Goal: Task Accomplishment & Management: Use online tool/utility

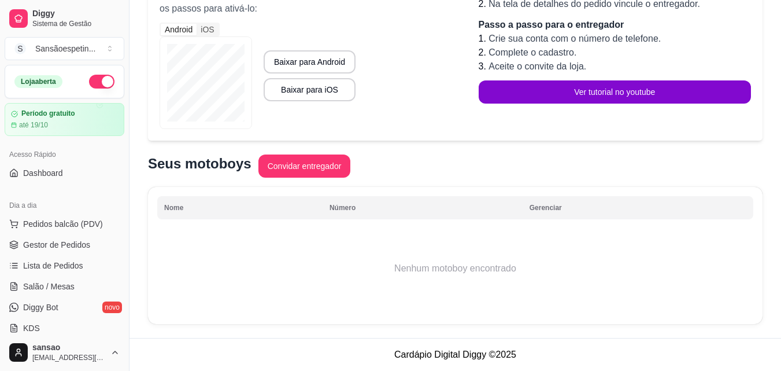
scroll to position [461, 0]
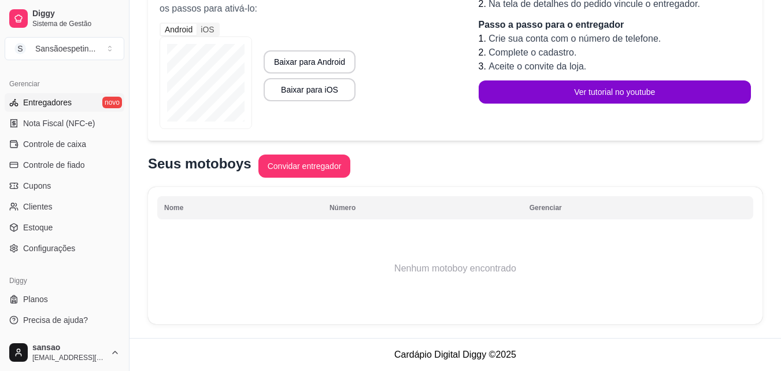
click at [371, 370] on footer "Cardápio Digital Diggy © 2025" at bounding box center [456, 354] width 652 height 33
drag, startPoint x: 217, startPoint y: 334, endPoint x: 762, endPoint y: 42, distance: 617.8
click at [766, 42] on div "Período de teste Você está no período de teste até o dia [DATE] 01:25. Baixe o …" at bounding box center [456, 107] width 652 height 461
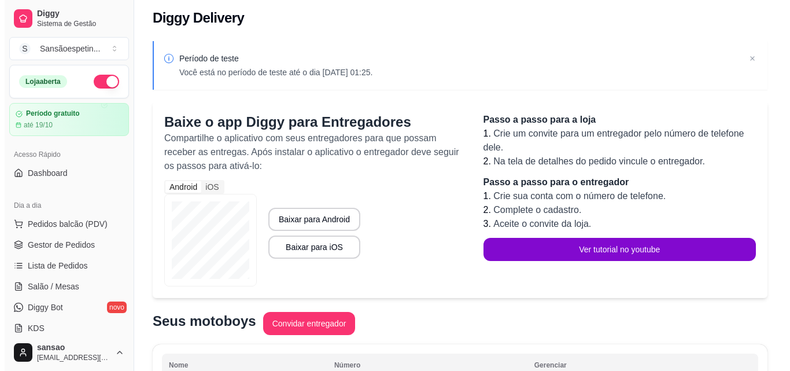
scroll to position [0, 0]
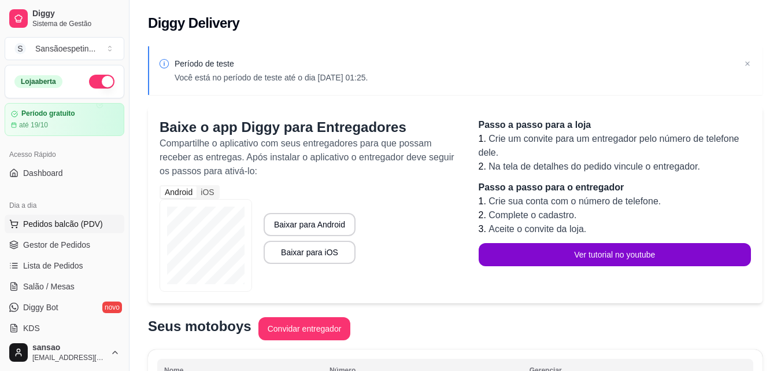
click at [61, 224] on span "Pedidos balcão (PDV)" at bounding box center [63, 224] width 80 height 12
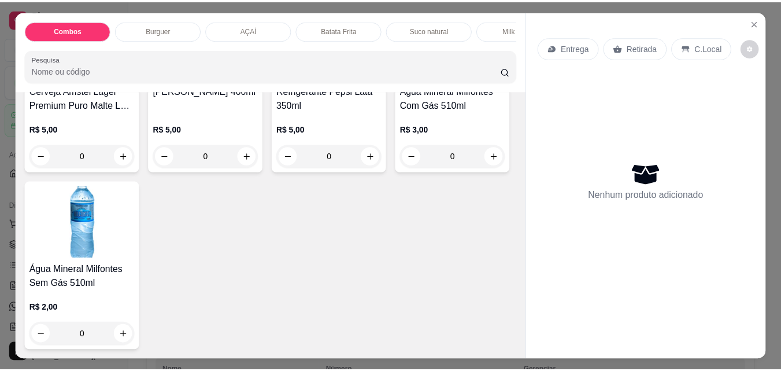
scroll to position [2660, 0]
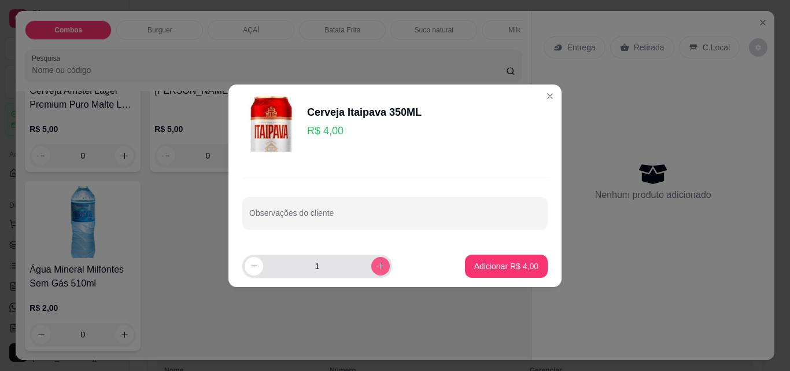
click at [376, 264] on icon "increase-product-quantity" at bounding box center [380, 265] width 9 height 9
type input "2"
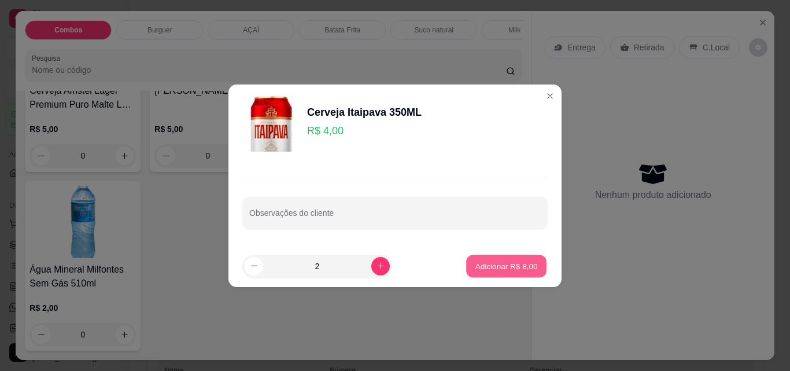
click at [484, 271] on p "Adicionar R$ 8,00" at bounding box center [506, 265] width 62 height 11
type input "2"
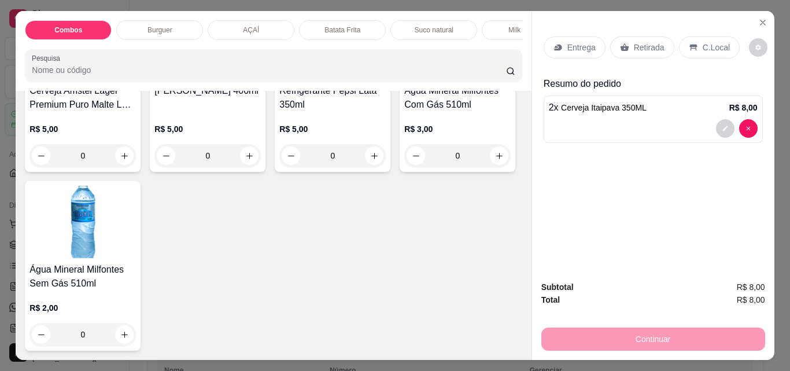
click at [641, 42] on p "Retirada" at bounding box center [649, 48] width 31 height 12
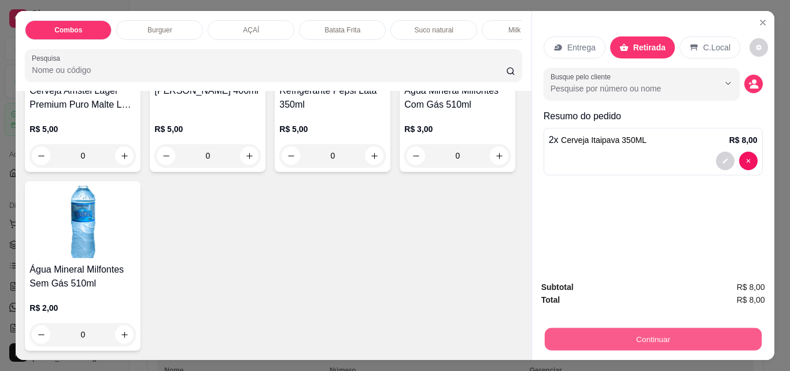
click at [680, 340] on button "Continuar" at bounding box center [652, 338] width 217 height 23
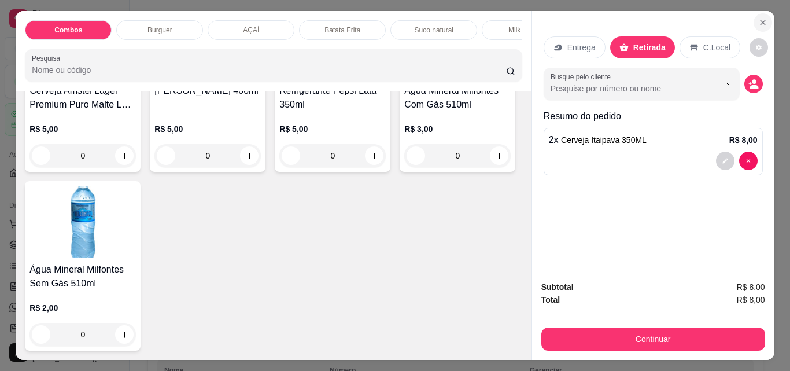
click at [761, 18] on icon "Close" at bounding box center [762, 22] width 9 height 9
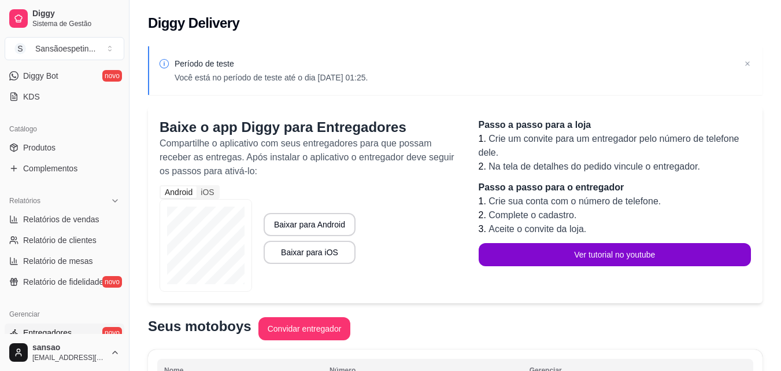
scroll to position [289, 0]
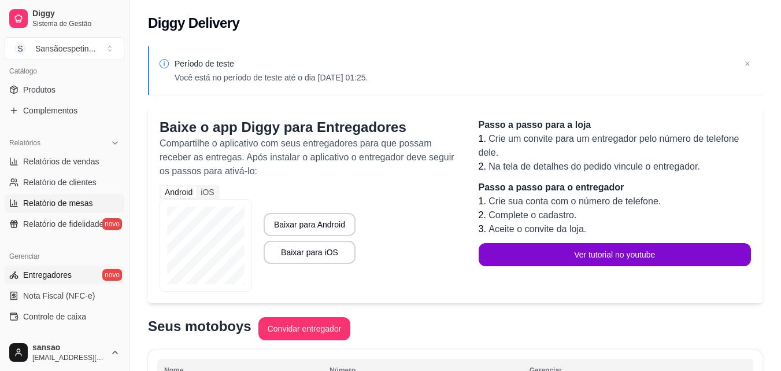
click at [79, 203] on span "Relatório de mesas" at bounding box center [58, 203] width 70 height 12
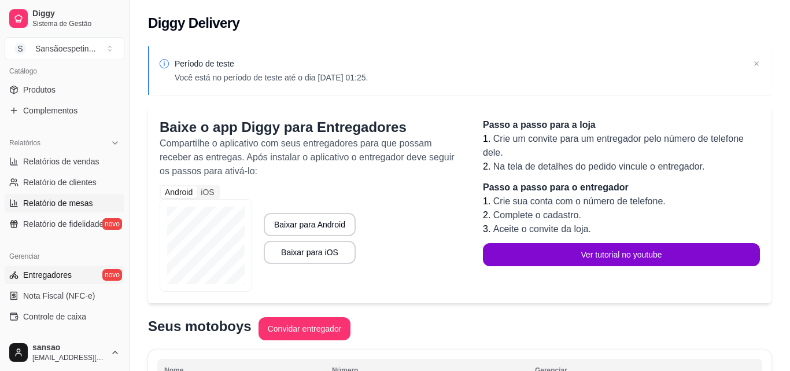
select select "TOTAL_OF_ORDERS"
select select "7"
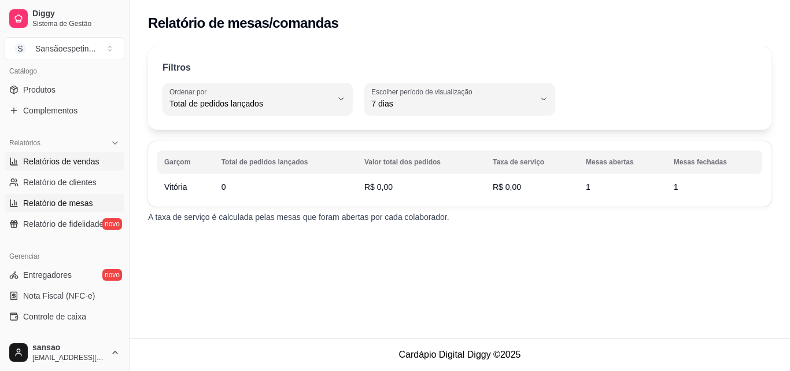
click at [72, 160] on span "Relatórios de vendas" at bounding box center [61, 162] width 76 height 12
select select "ALL"
select select "0"
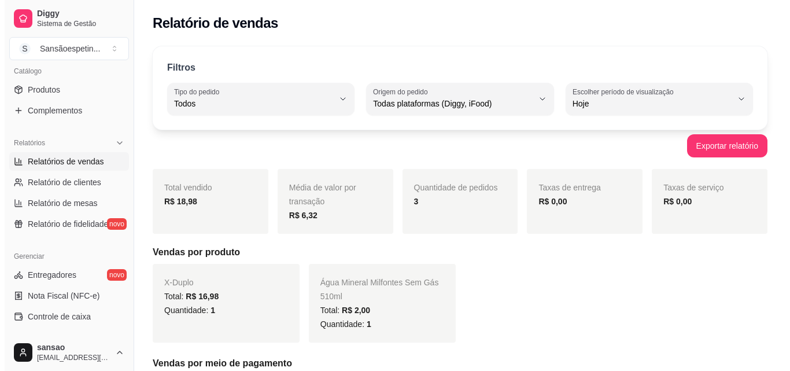
scroll to position [347, 0]
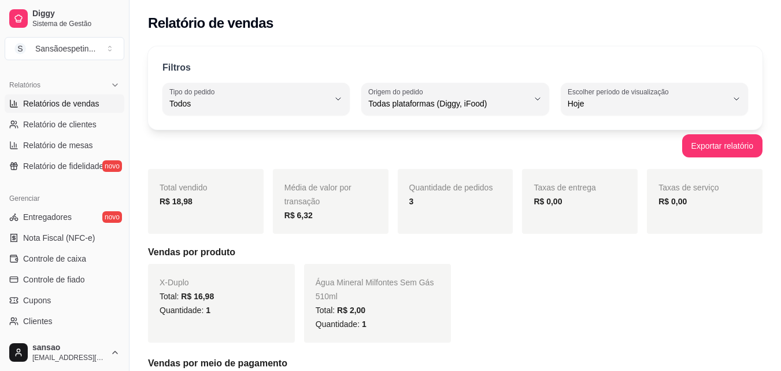
click at [60, 134] on ul "Relatórios de vendas Relatório de clientes Relatório de mesas Relatório de fide…" at bounding box center [65, 134] width 120 height 81
click at [60, 143] on span "Relatório de mesas" at bounding box center [58, 145] width 70 height 12
select select "TOTAL_OF_ORDERS"
select select "7"
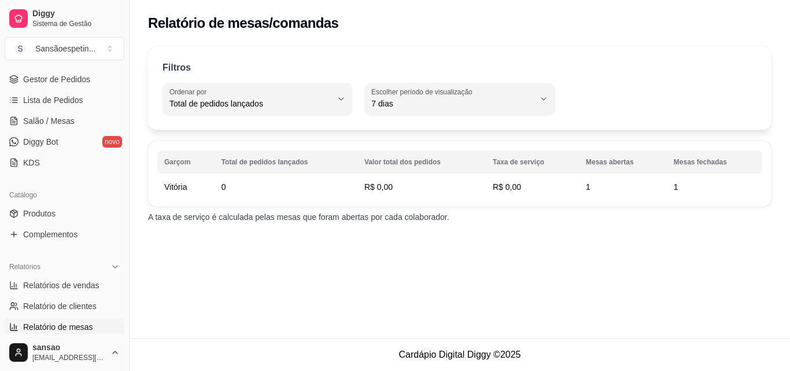
scroll to position [231, 0]
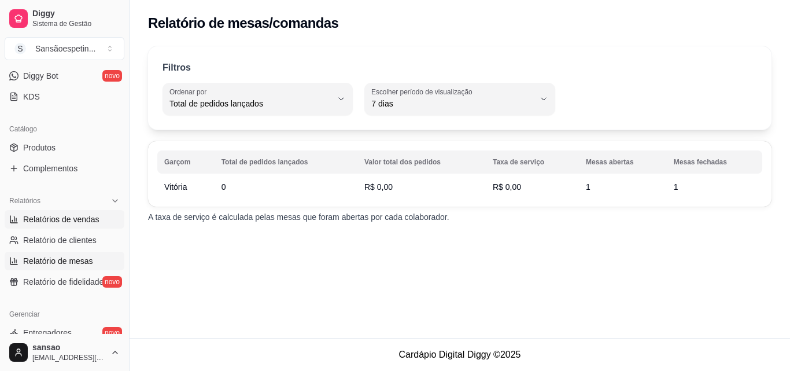
click at [53, 220] on span "Relatórios de vendas" at bounding box center [61, 219] width 76 height 12
select select "ALL"
select select "0"
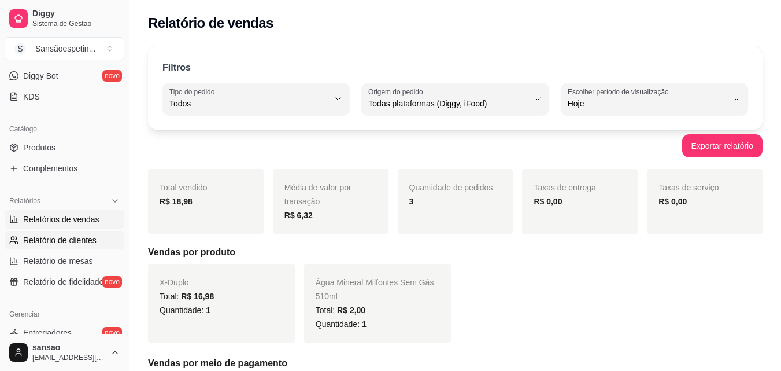
click at [46, 243] on span "Relatório de clientes" at bounding box center [59, 240] width 73 height 12
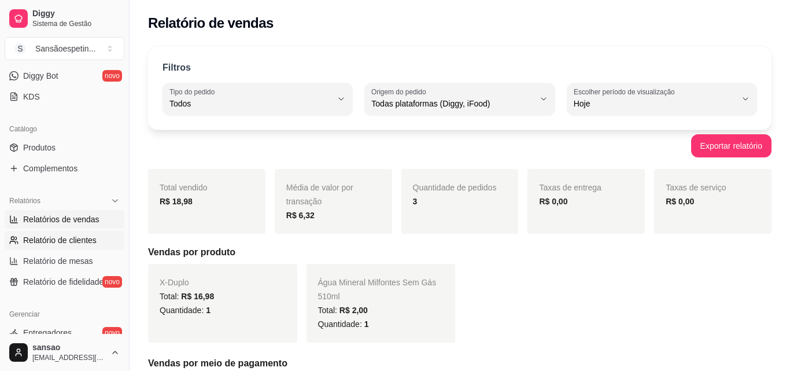
select select "30"
select select "HIGHEST_TOTAL_SPENT_WITH_ORDERS"
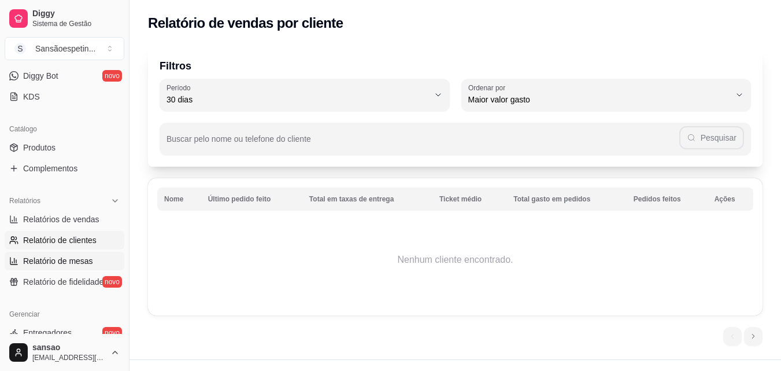
click at [46, 263] on span "Relatório de mesas" at bounding box center [58, 261] width 70 height 12
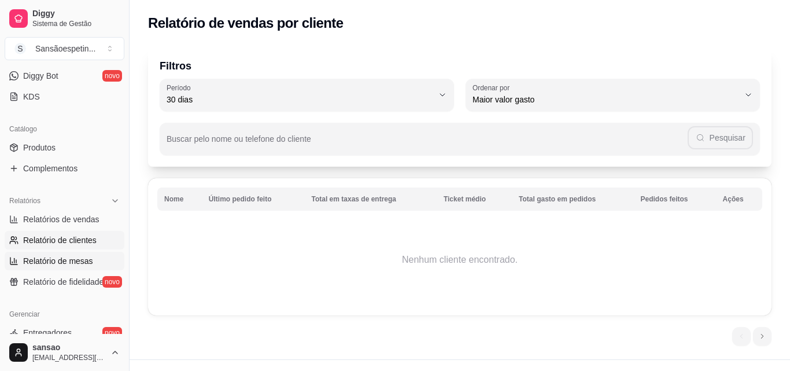
select select "TOTAL_OF_ORDERS"
select select "7"
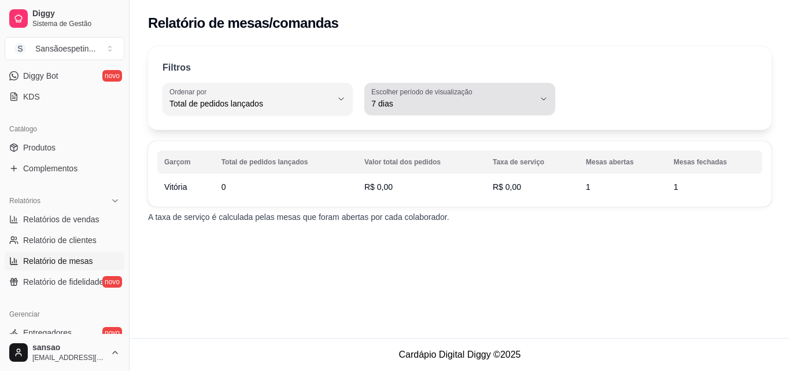
click at [538, 95] on button "Escolher período de visualização 7 dias" at bounding box center [459, 99] width 190 height 32
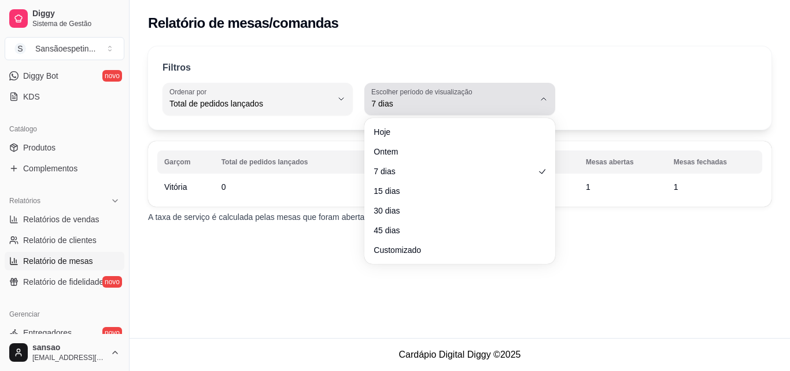
click at [534, 99] on button "Escolher período de visualização 7 dias" at bounding box center [459, 99] width 190 height 32
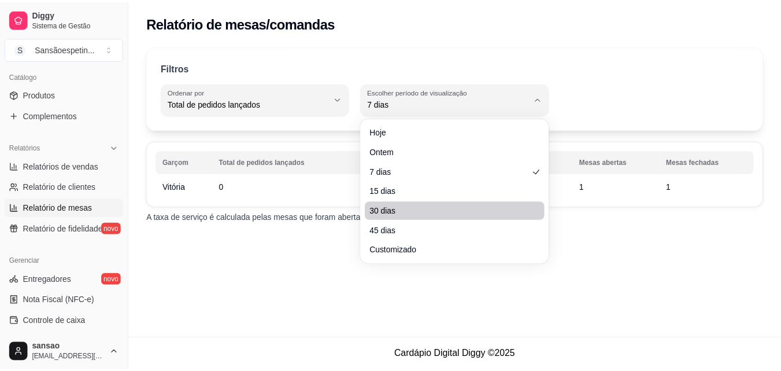
scroll to position [461, 0]
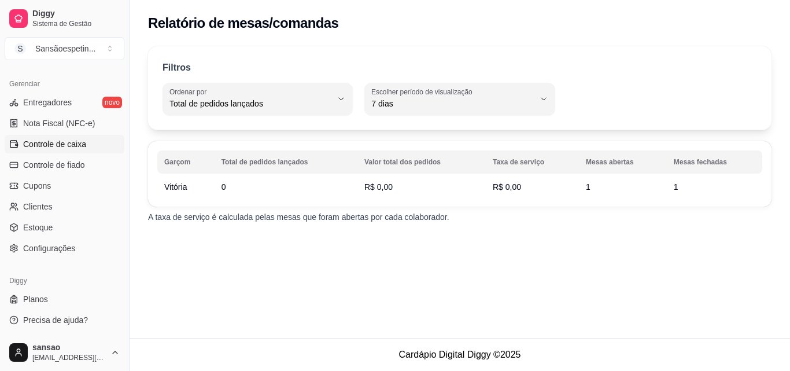
click at [62, 145] on span "Controle de caixa" at bounding box center [54, 144] width 63 height 12
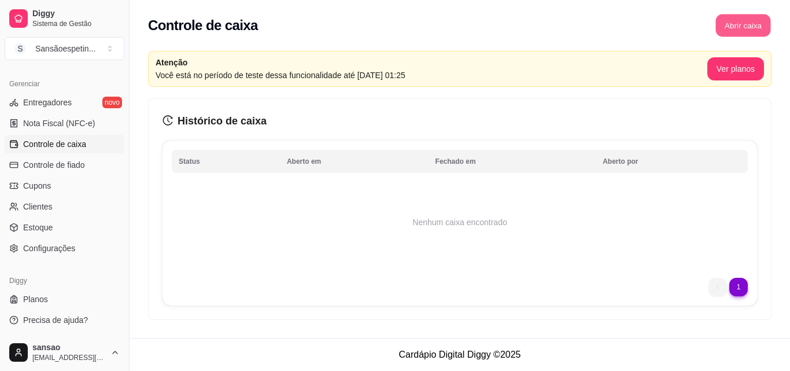
click at [745, 32] on button "Abrir caixa" at bounding box center [742, 25] width 55 height 23
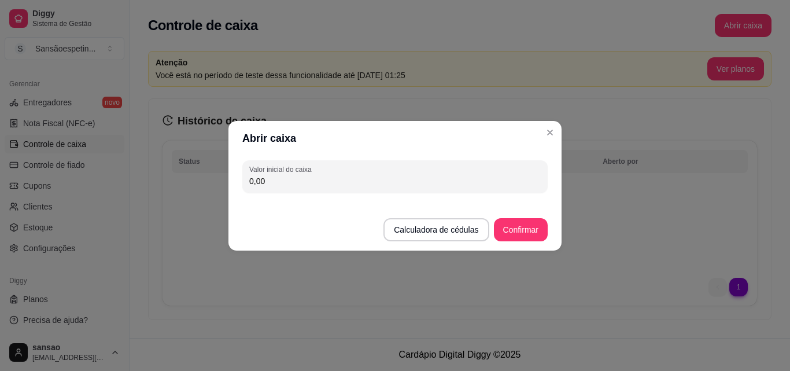
click at [294, 176] on input "0,00" at bounding box center [394, 181] width 291 height 12
click at [417, 180] on input "0,00" at bounding box center [394, 181] width 291 height 12
type input "80,00"
click at [529, 234] on button "Confirmar" at bounding box center [521, 229] width 54 height 23
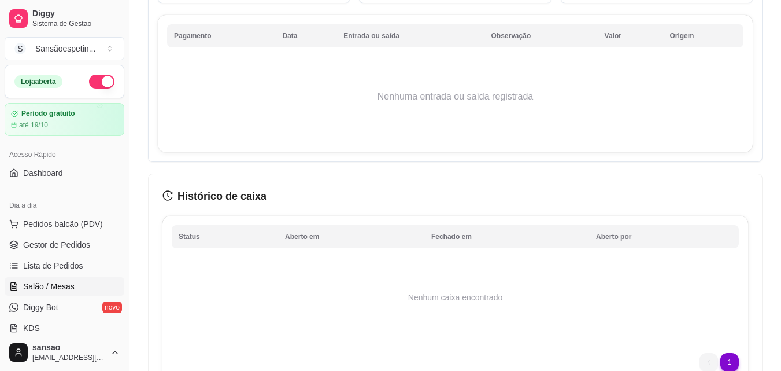
click at [36, 281] on link "Salão / Mesas" at bounding box center [65, 286] width 120 height 19
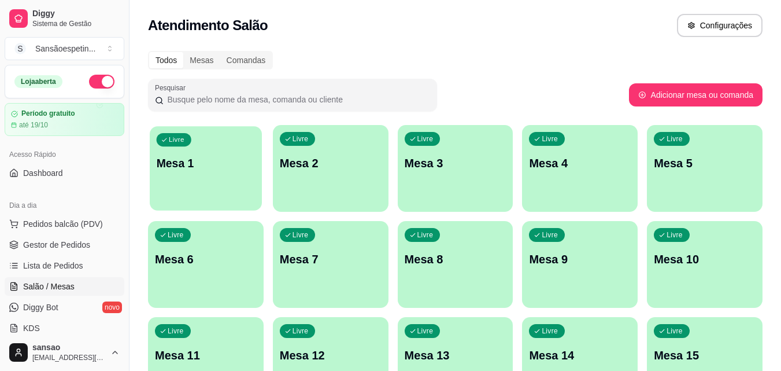
click at [183, 165] on p "Mesa 1" at bounding box center [206, 164] width 99 height 16
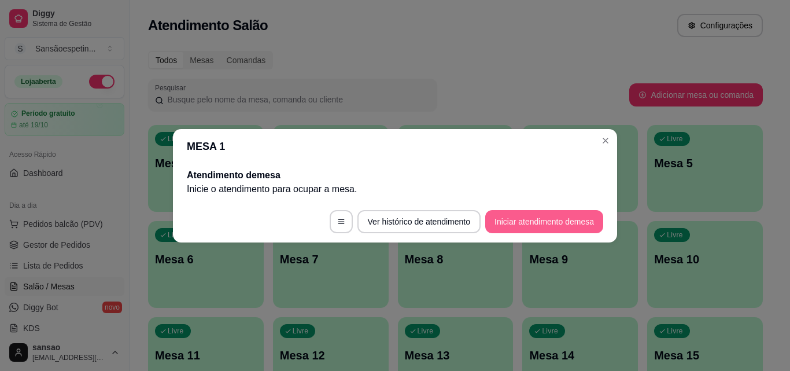
click at [538, 215] on button "Iniciar atendimento de mesa" at bounding box center [544, 221] width 118 height 23
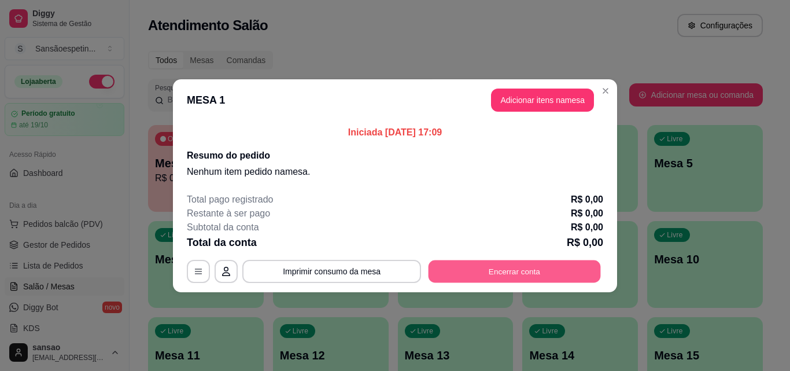
click at [546, 276] on button "Encerrar conta" at bounding box center [515, 271] width 172 height 23
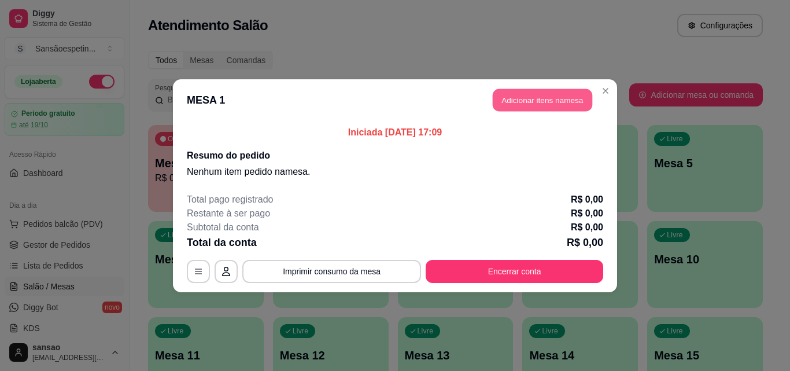
click at [542, 104] on button "Adicionar itens na mesa" at bounding box center [542, 99] width 99 height 23
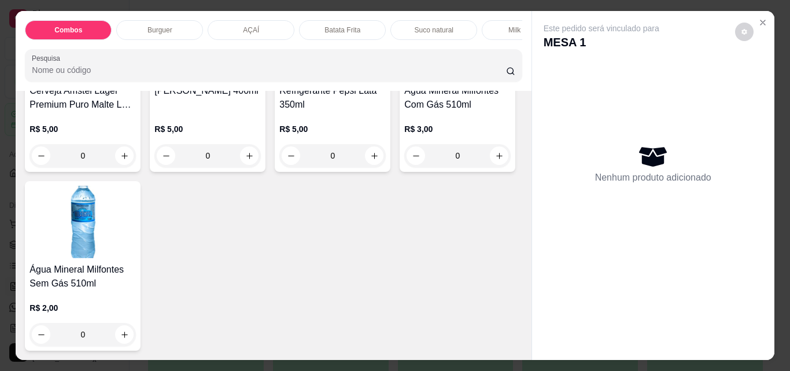
scroll to position [2776, 0]
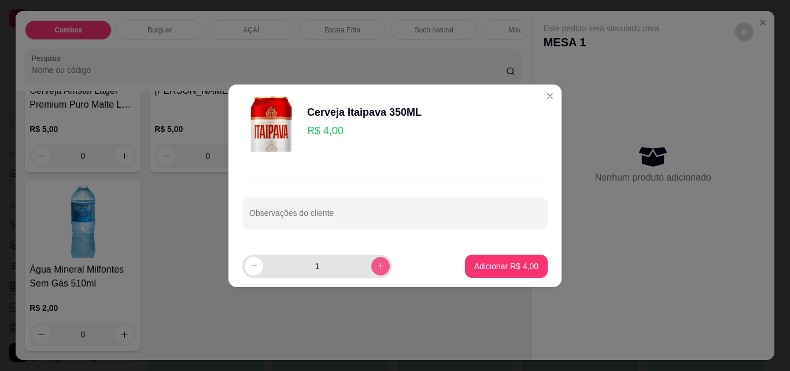
click at [376, 271] on button "increase-product-quantity" at bounding box center [380, 266] width 19 height 19
type input "2"
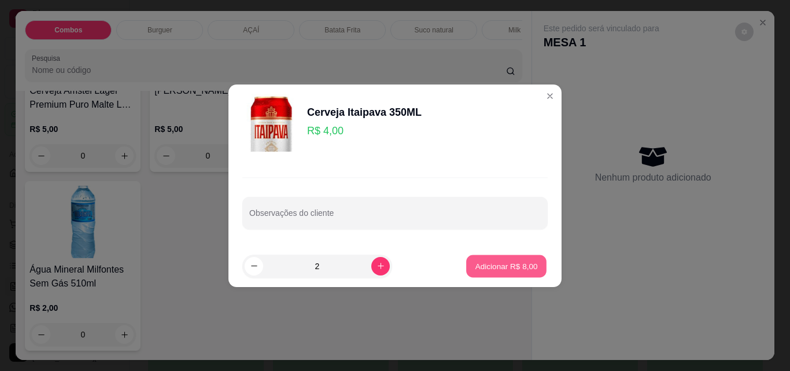
click at [492, 273] on button "Adicionar R$ 8,00" at bounding box center [506, 265] width 80 height 23
type input "2"
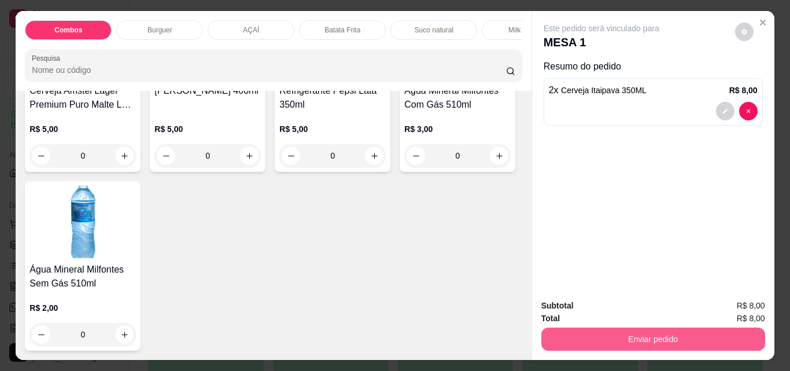
click at [729, 327] on button "Enviar pedido" at bounding box center [653, 338] width 224 height 23
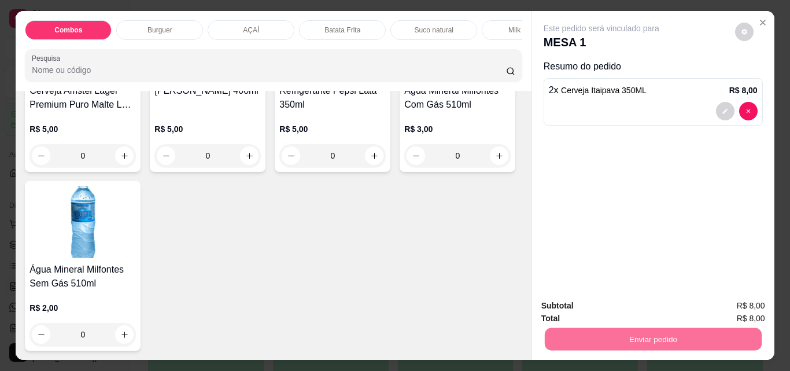
click at [722, 302] on button "Sim, quero registrar" at bounding box center [724, 306] width 86 height 22
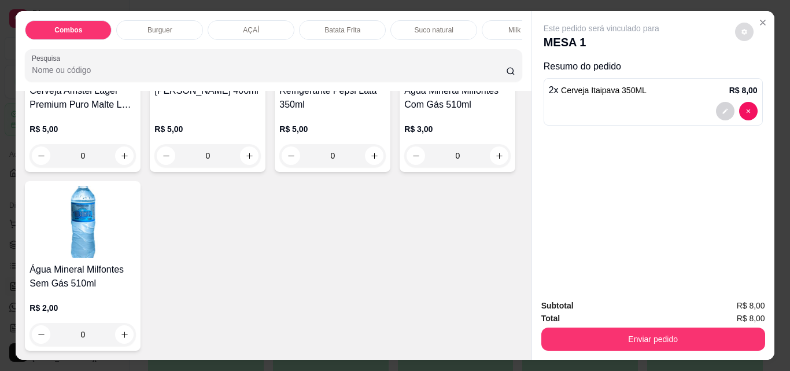
click at [739, 23] on button "decrease-product-quantity" at bounding box center [744, 32] width 19 height 19
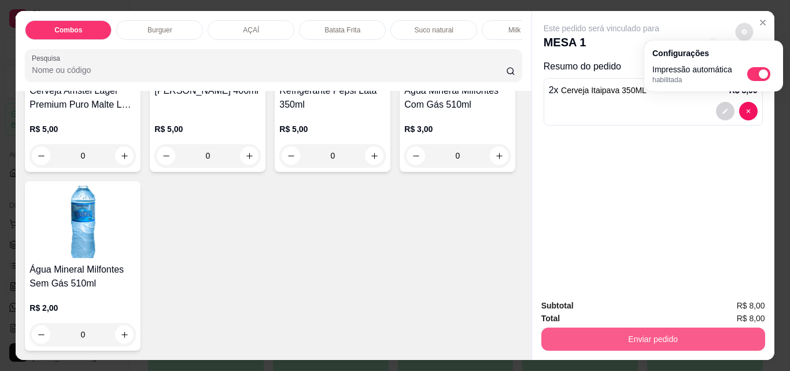
click at [636, 335] on button "Enviar pedido" at bounding box center [653, 338] width 224 height 23
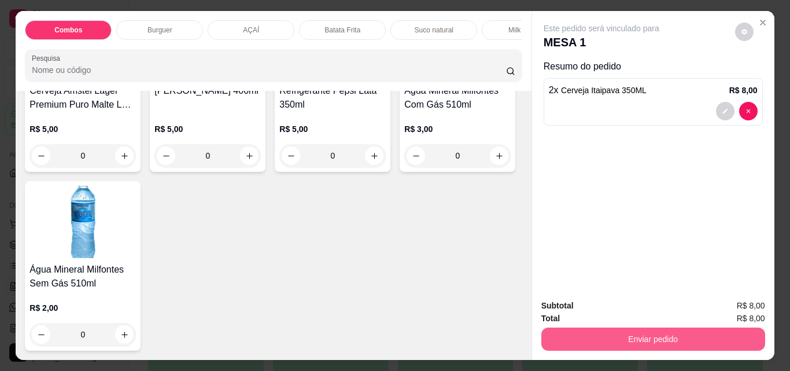
click at [636, 331] on button "Enviar pedido" at bounding box center [653, 338] width 224 height 23
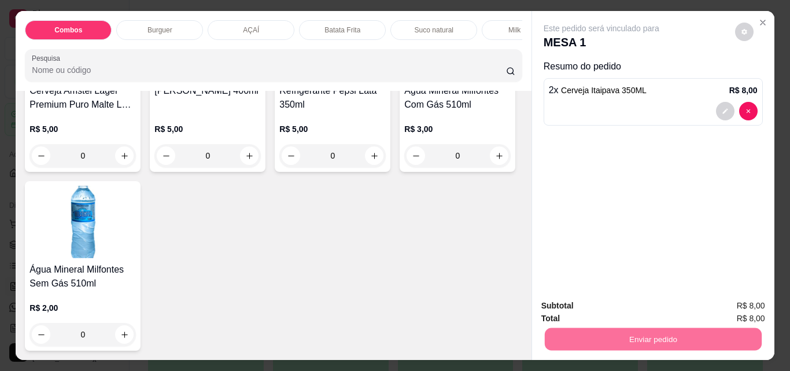
click at [705, 310] on button "Sim, quero registrar" at bounding box center [724, 305] width 83 height 21
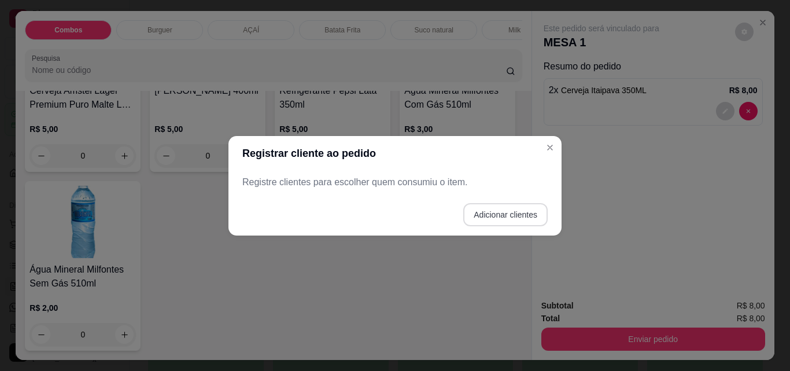
click at [532, 220] on button "Adicionar clientes" at bounding box center [505, 214] width 84 height 23
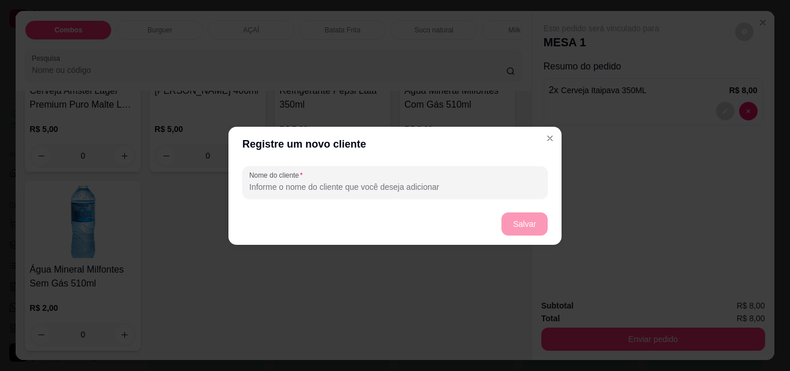
click at [532, 220] on footer "Salvar" at bounding box center [394, 224] width 333 height 42
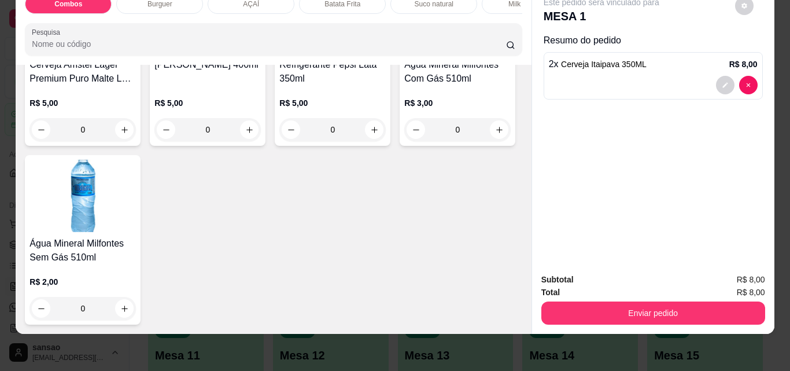
scroll to position [0, 0]
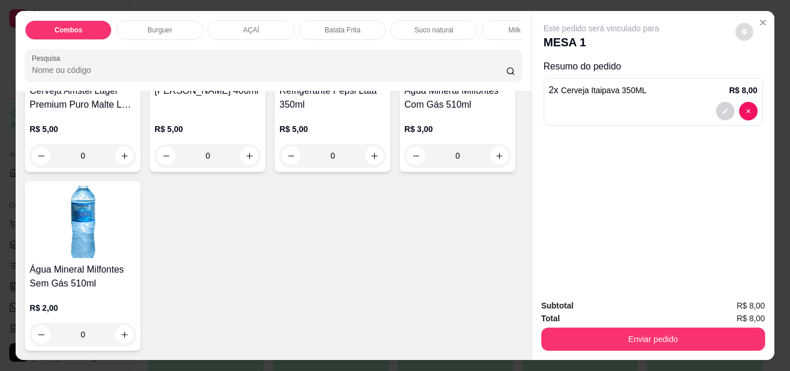
click at [740, 23] on button "decrease-product-quantity" at bounding box center [744, 32] width 18 height 18
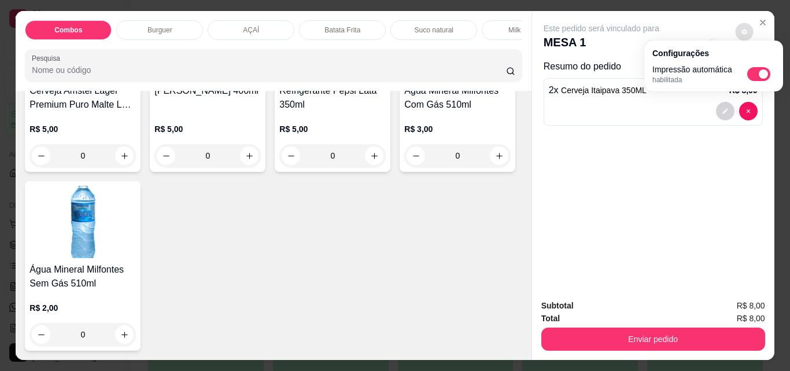
click at [699, 146] on div "Este pedido será vinculado para MESA 1 Resumo do pedido 2 x Cerveja Itaipava 35…" at bounding box center [653, 150] width 242 height 279
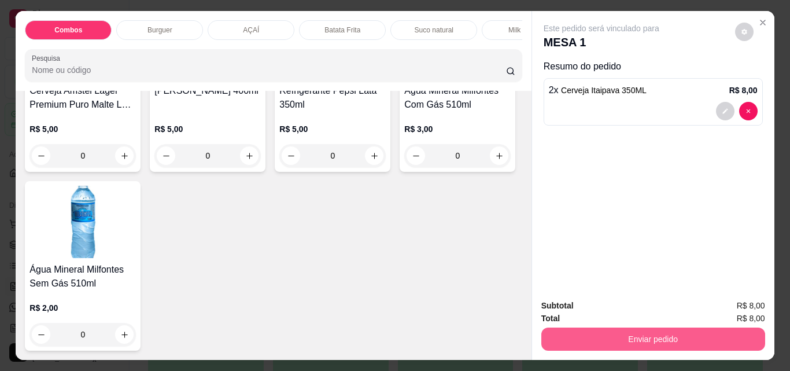
click at [671, 333] on button "Enviar pedido" at bounding box center [653, 338] width 224 height 23
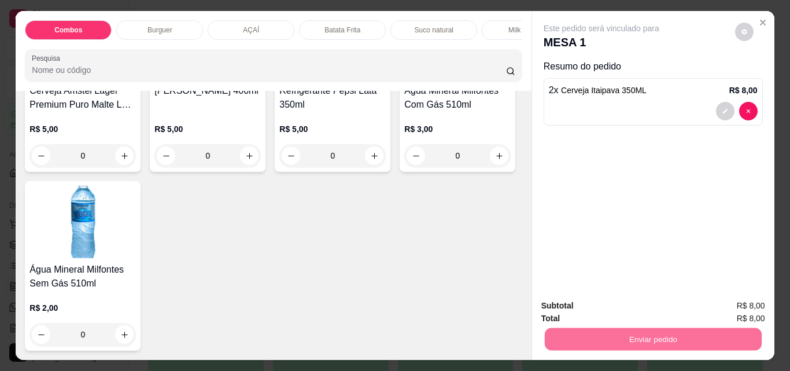
click at [634, 308] on button "Não registrar e enviar pedido" at bounding box center [615, 306] width 120 height 22
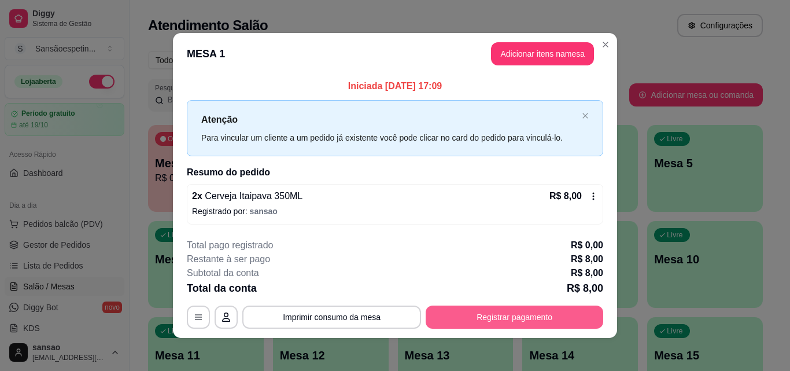
click at [493, 322] on button "Registrar pagamento" at bounding box center [515, 316] width 178 height 23
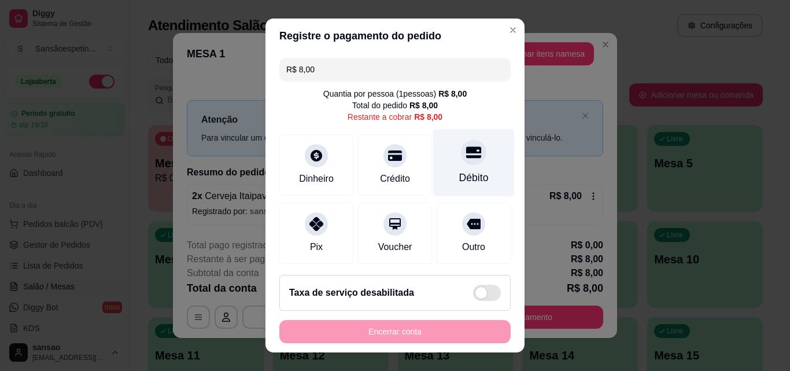
click at [466, 150] on icon at bounding box center [473, 153] width 15 height 12
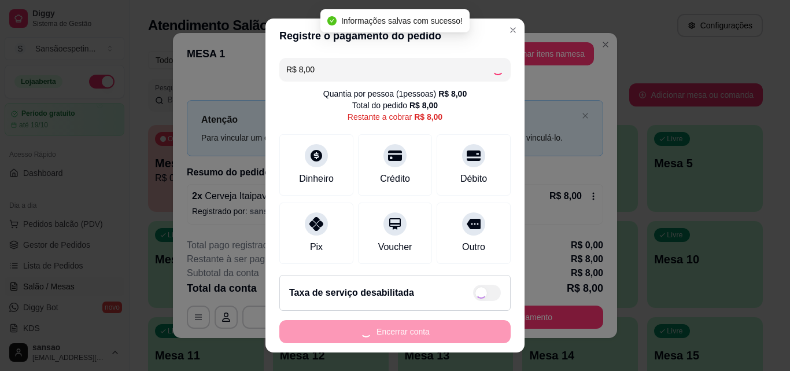
type input "R$ 0,00"
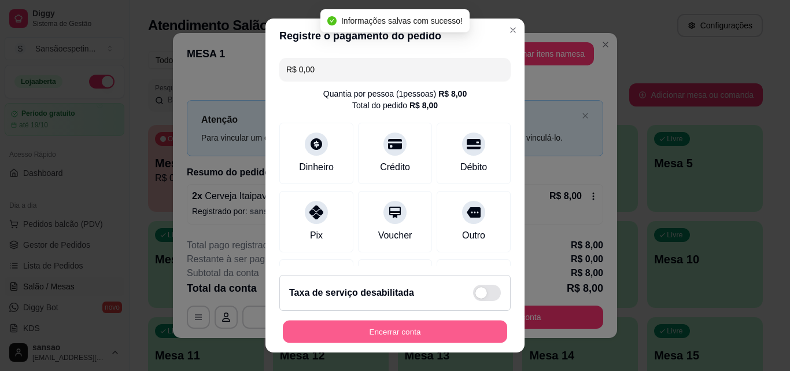
click at [409, 335] on button "Encerrar conta" at bounding box center [395, 331] width 224 height 23
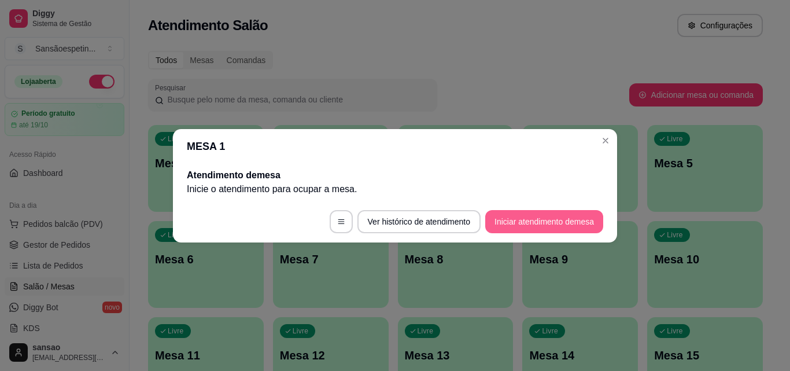
click at [565, 223] on button "Iniciar atendimento de mesa" at bounding box center [544, 221] width 118 height 23
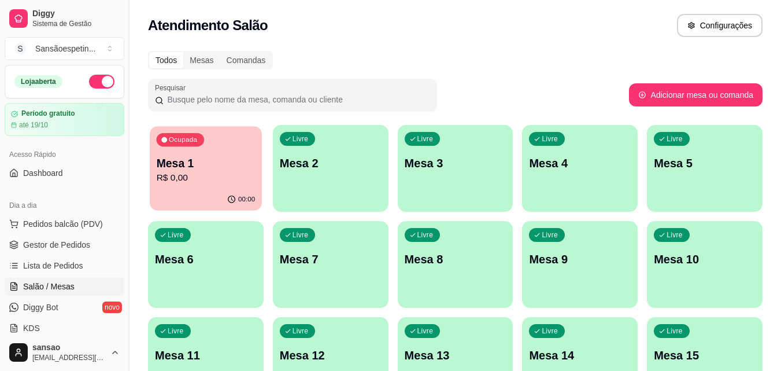
click at [207, 167] on p "Mesa 1" at bounding box center [206, 164] width 99 height 16
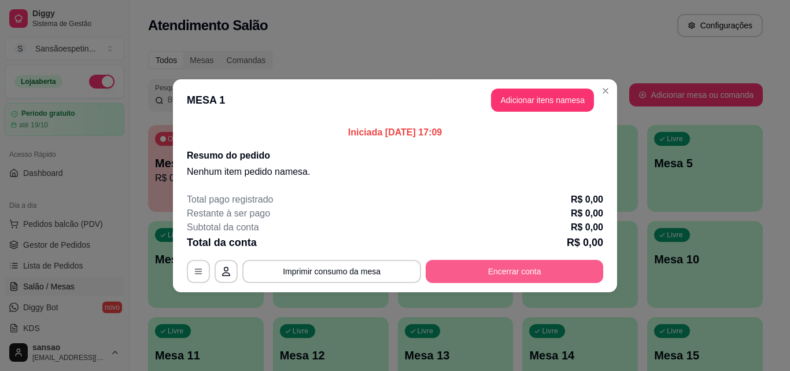
click at [478, 266] on button "Encerrar conta" at bounding box center [515, 271] width 178 height 23
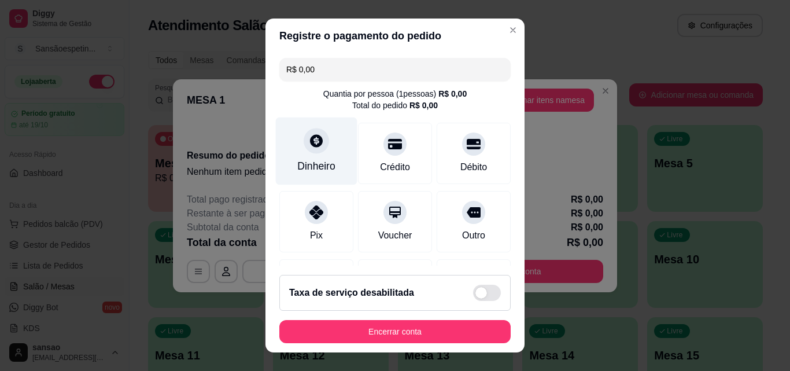
click at [327, 149] on div "Dinheiro" at bounding box center [317, 151] width 82 height 68
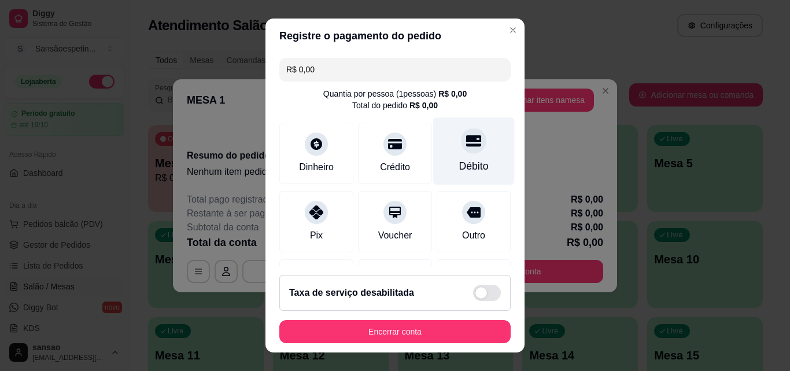
click at [446, 156] on div "Débito" at bounding box center [474, 151] width 82 height 68
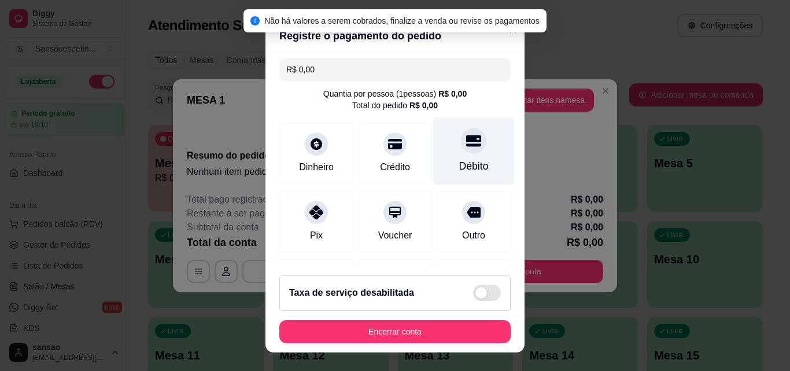
click at [450, 156] on div "Débito" at bounding box center [474, 151] width 82 height 68
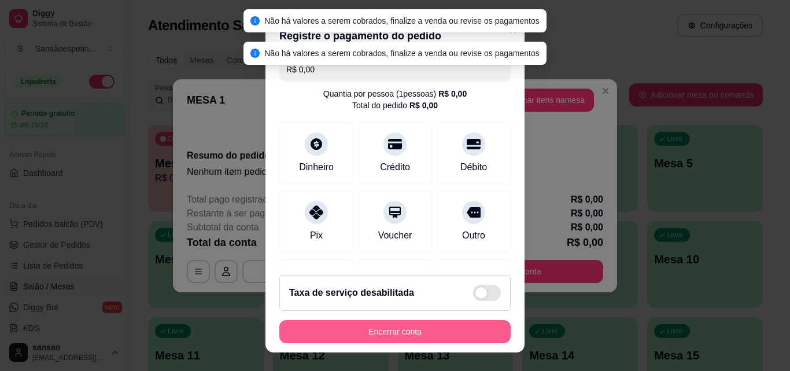
click at [397, 336] on button "Encerrar conta" at bounding box center [394, 331] width 231 height 23
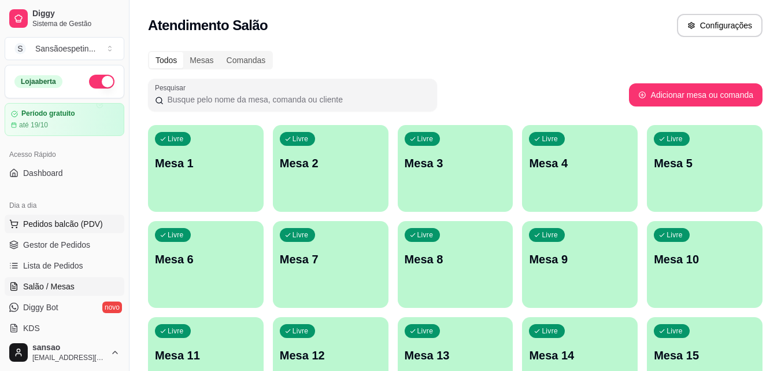
click at [86, 220] on span "Pedidos balcão (PDV)" at bounding box center [63, 224] width 80 height 12
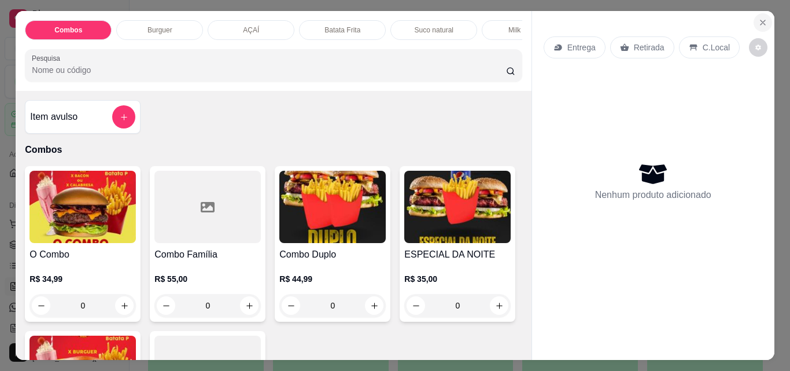
click at [759, 18] on icon "Close" at bounding box center [762, 22] width 9 height 9
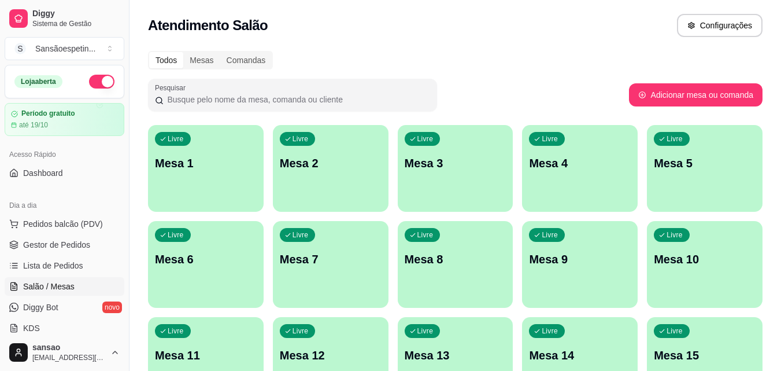
drag, startPoint x: 769, startPoint y: 63, endPoint x: 789, endPoint y: 342, distance: 280.1
click at [781, 149] on html "Diggy Sistema de Gestão S Sansãoespetin ... Loja aberta Período gratuito até 19…" at bounding box center [390, 185] width 781 height 371
click at [477, 36] on div "Atendimento Salão Configurações" at bounding box center [455, 25] width 615 height 23
click at [84, 219] on span "Pedidos balcão (PDV)" at bounding box center [63, 224] width 80 height 12
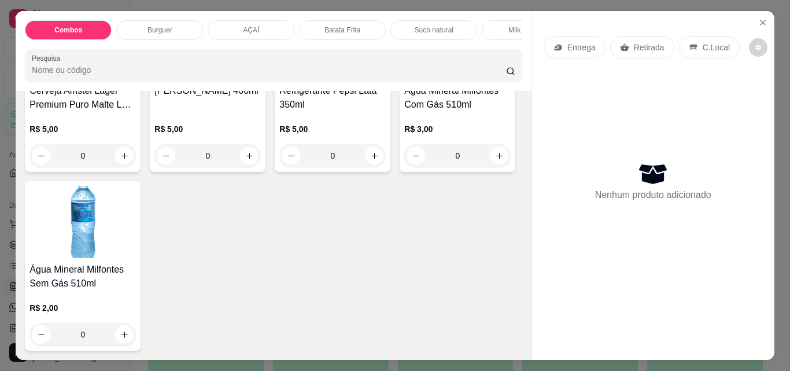
scroll to position [2718, 0]
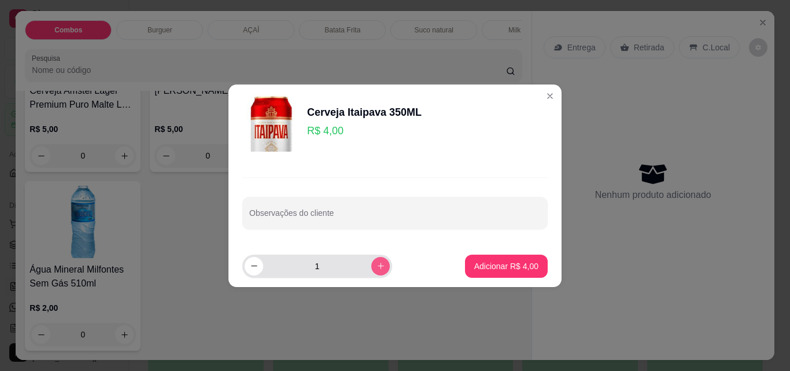
click at [376, 265] on icon "increase-product-quantity" at bounding box center [380, 265] width 9 height 9
type input "2"
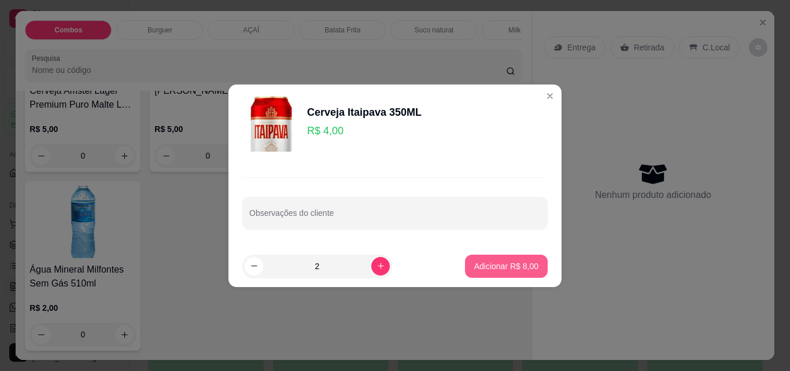
click at [477, 266] on p "Adicionar R$ 8,00" at bounding box center [506, 266] width 64 height 12
type input "2"
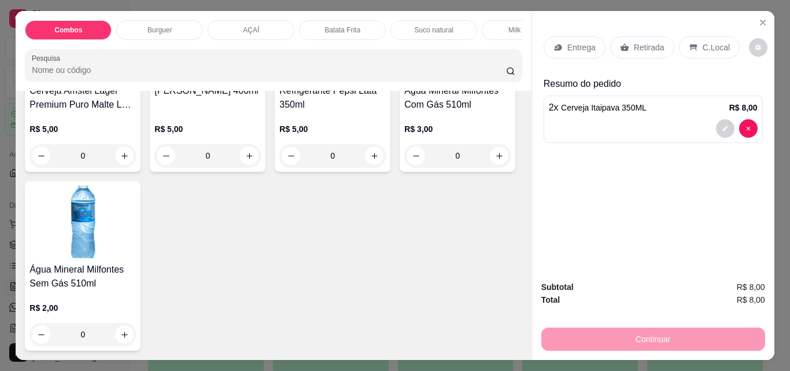
click at [637, 42] on p "Retirada" at bounding box center [649, 48] width 31 height 12
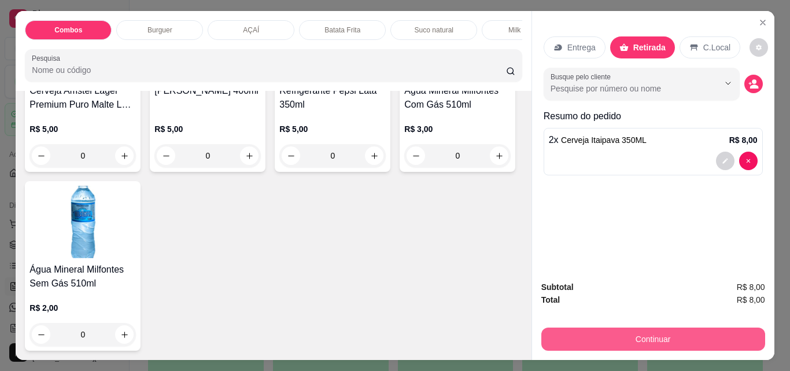
click at [698, 328] on button "Continuar" at bounding box center [653, 338] width 224 height 23
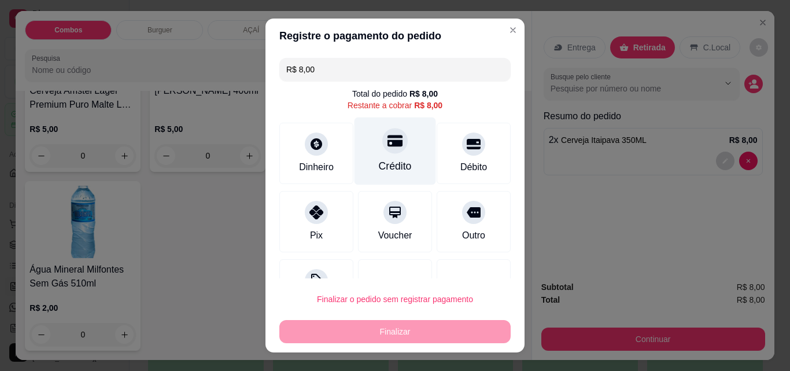
click at [391, 157] on div "Crédito" at bounding box center [395, 151] width 82 height 68
type input "R$ 0,00"
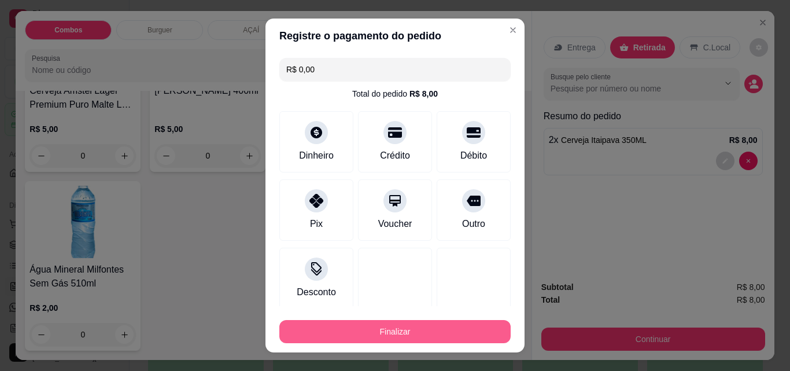
click at [418, 322] on button "Finalizar" at bounding box center [394, 331] width 231 height 23
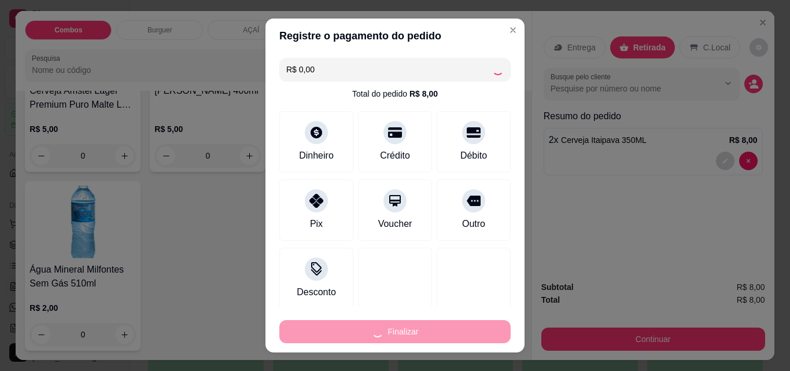
type input "0"
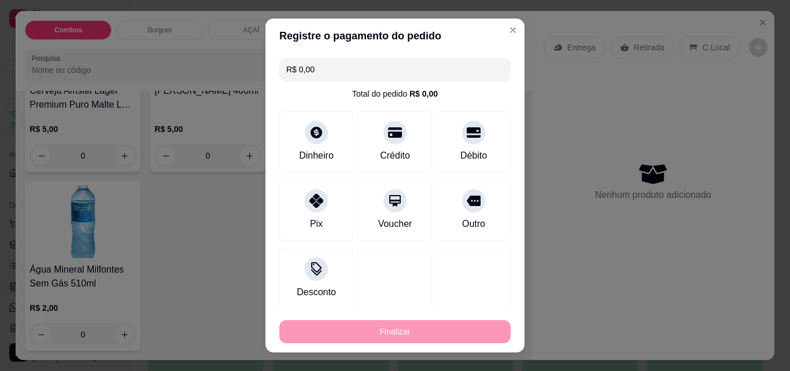
type input "-R$ 8,00"
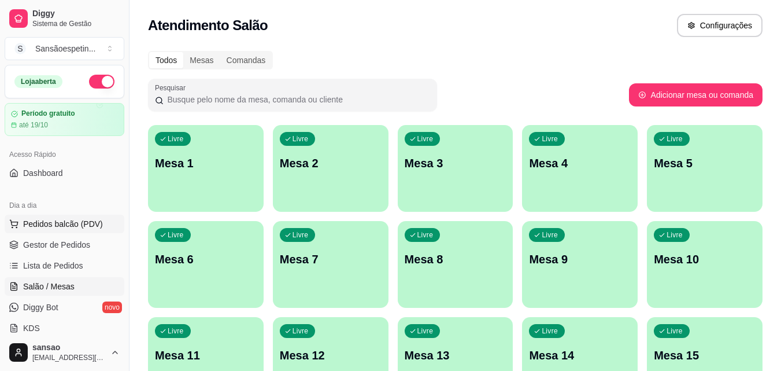
click at [84, 220] on span "Pedidos balcão (PDV)" at bounding box center [63, 224] width 80 height 12
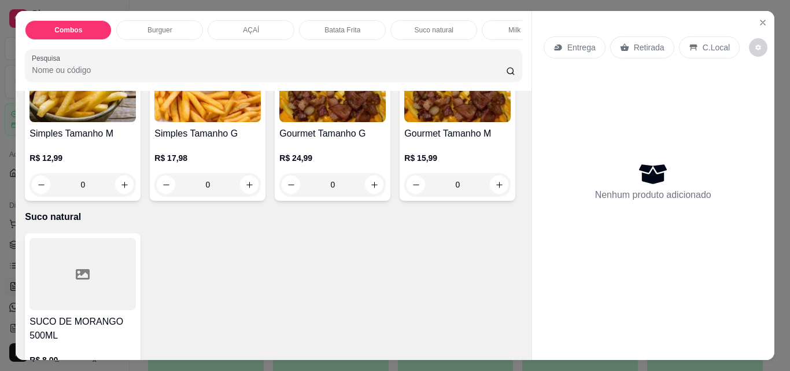
scroll to position [1446, 0]
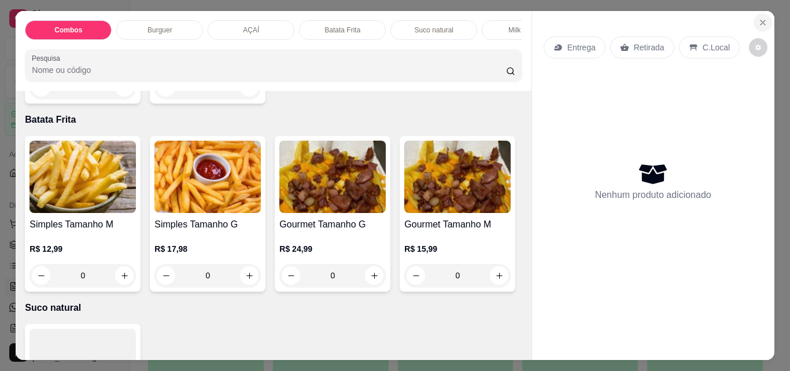
click at [760, 20] on icon "Close" at bounding box center [762, 22] width 5 height 5
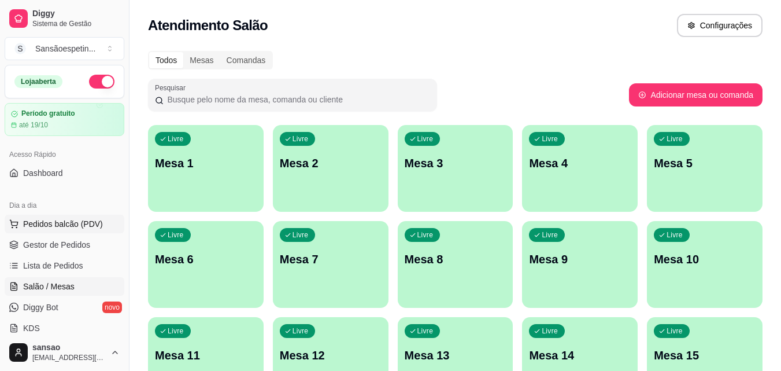
click at [42, 219] on span "Pedidos balcão (PDV)" at bounding box center [63, 224] width 80 height 12
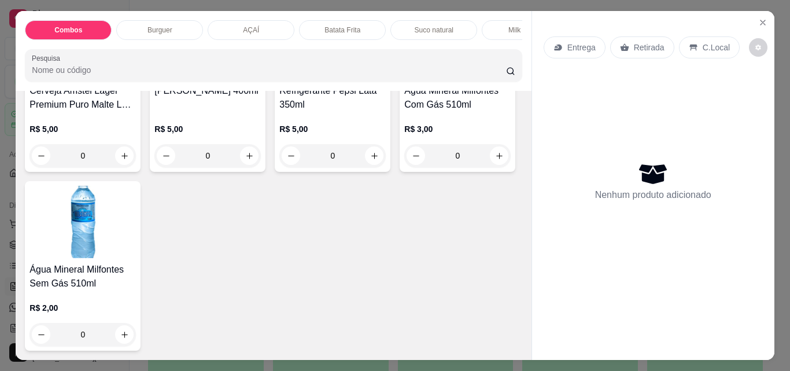
scroll to position [2718, 0]
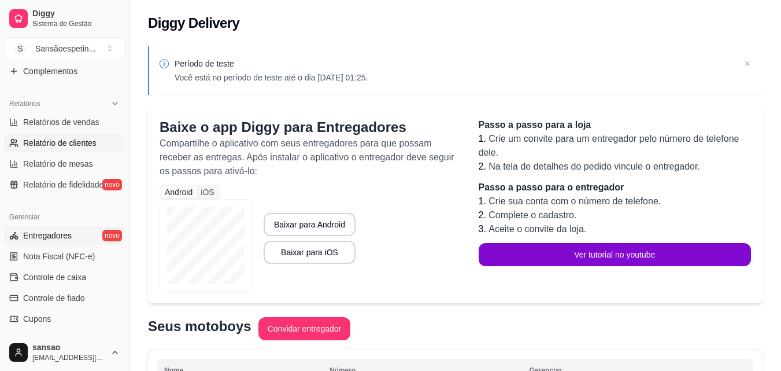
scroll to position [347, 0]
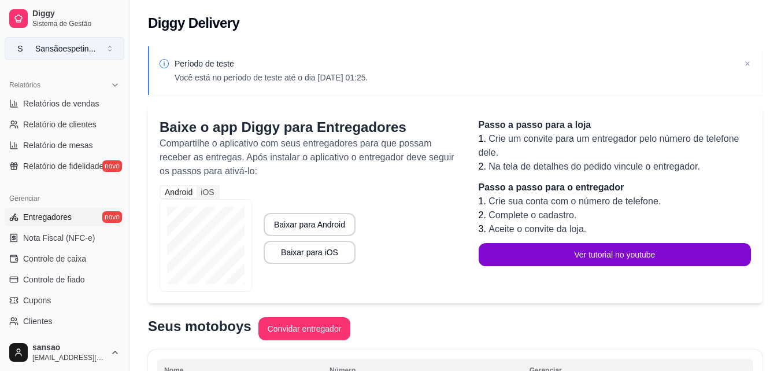
click at [110, 53] on button "S Sansãoespetin ..." at bounding box center [65, 48] width 120 height 23
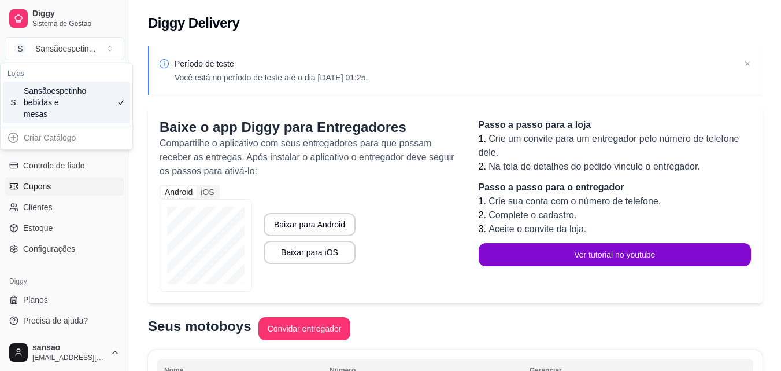
scroll to position [461, 0]
click at [65, 241] on link "Configurações" at bounding box center [65, 248] width 120 height 19
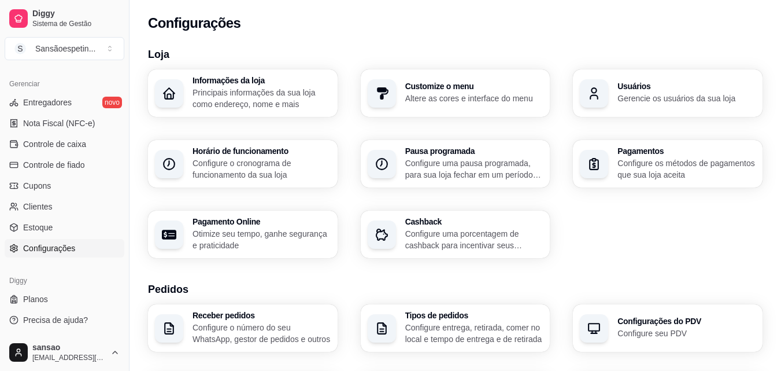
click at [637, 331] on p "Configure seu PDV" at bounding box center [687, 333] width 138 height 12
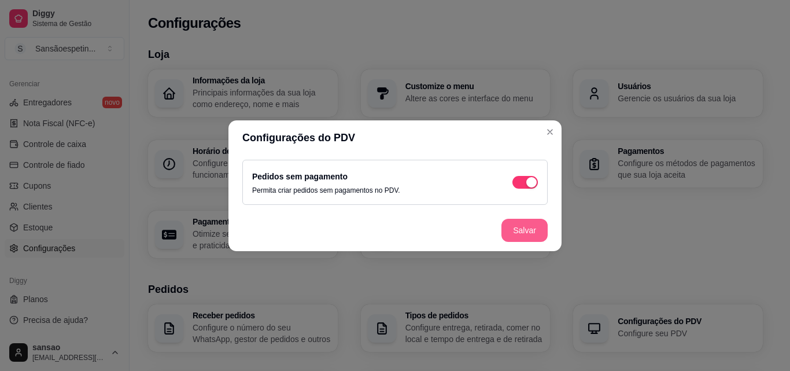
click at [523, 224] on button "Salvar" at bounding box center [524, 230] width 46 height 23
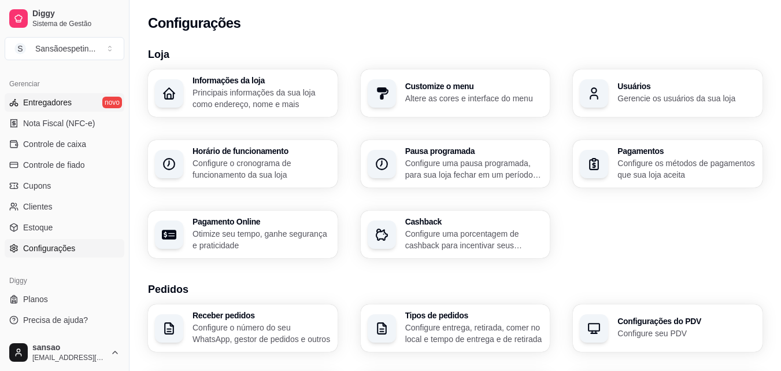
click at [71, 104] on link "Entregadores novo" at bounding box center [65, 102] width 120 height 19
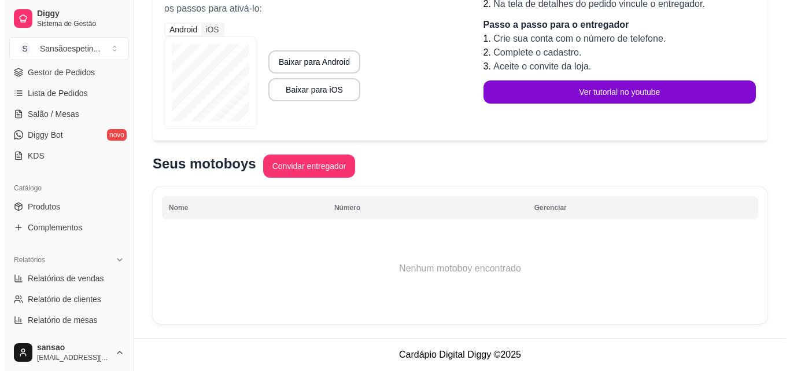
scroll to position [115, 0]
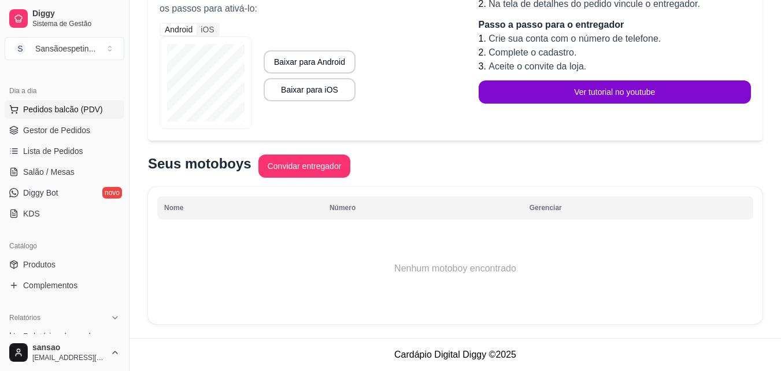
click at [88, 110] on span "Pedidos balcão (PDV)" at bounding box center [63, 110] width 80 height 12
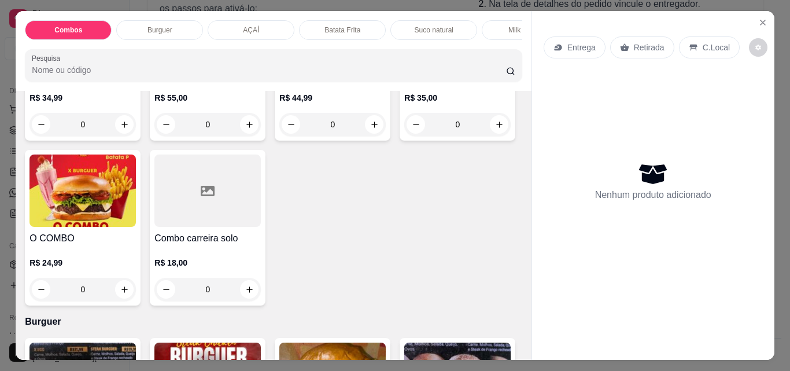
scroll to position [173, 0]
